Goal: Transaction & Acquisition: Purchase product/service

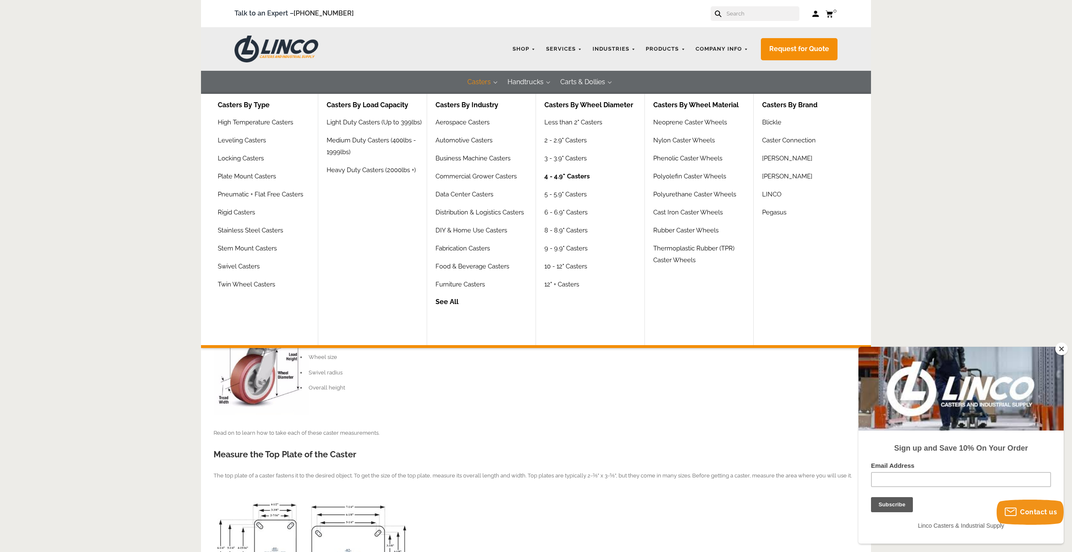
click at [560, 174] on link "4 - 4.9" Casters" at bounding box center [566, 179] width 45 height 18
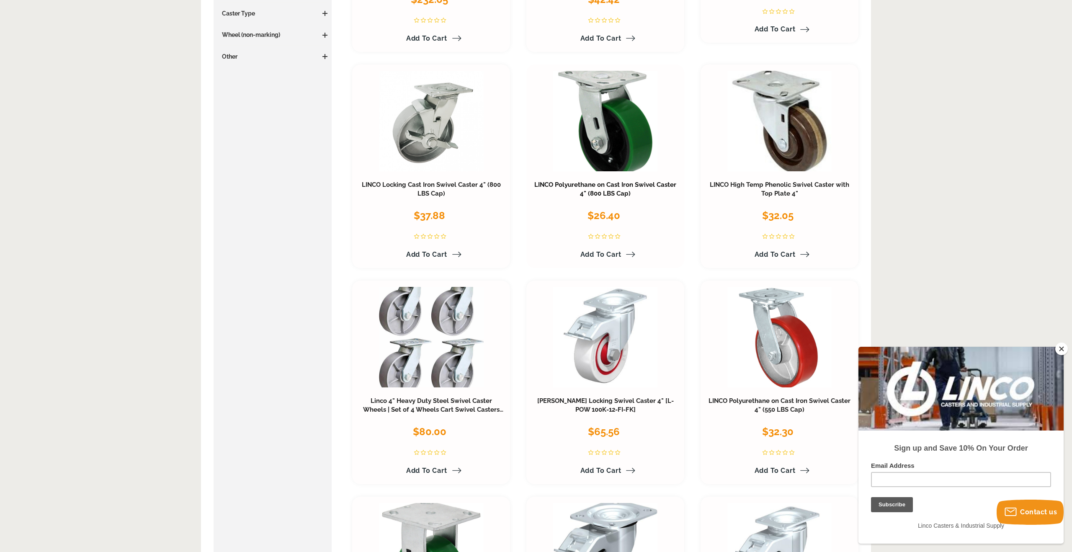
scroll to position [313, 0]
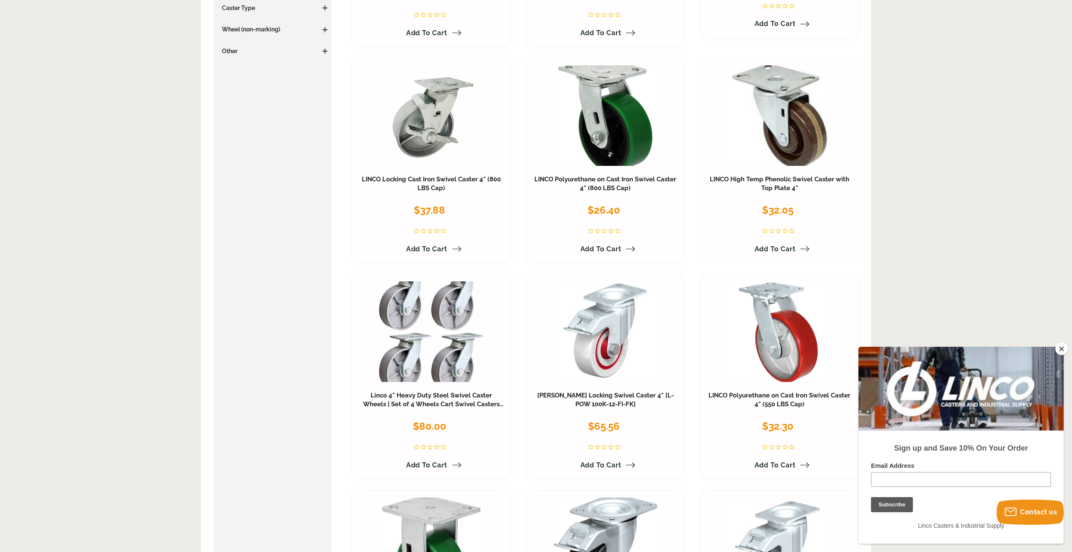
click at [782, 184] on h3 "LINCO High Temp Phenolic Swivel Caster with Top Plate 4"" at bounding box center [779, 184] width 145 height 18
click at [784, 180] on link "LINCO High Temp Phenolic Swivel Caster with Top Plate 4"" at bounding box center [779, 183] width 139 height 17
